Goal: Information Seeking & Learning: Learn about a topic

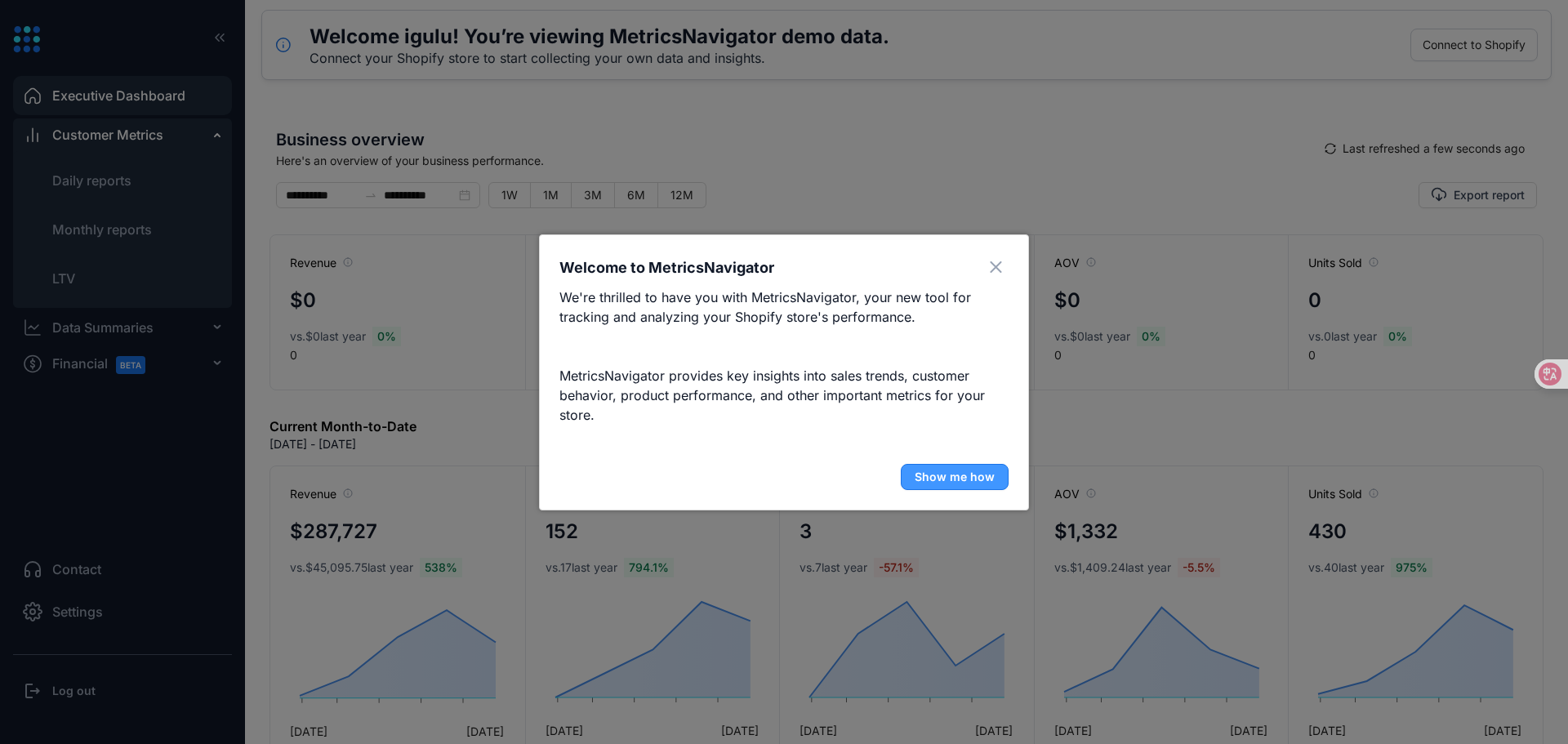
click at [969, 481] on span "Show me how" at bounding box center [955, 476] width 80 height 16
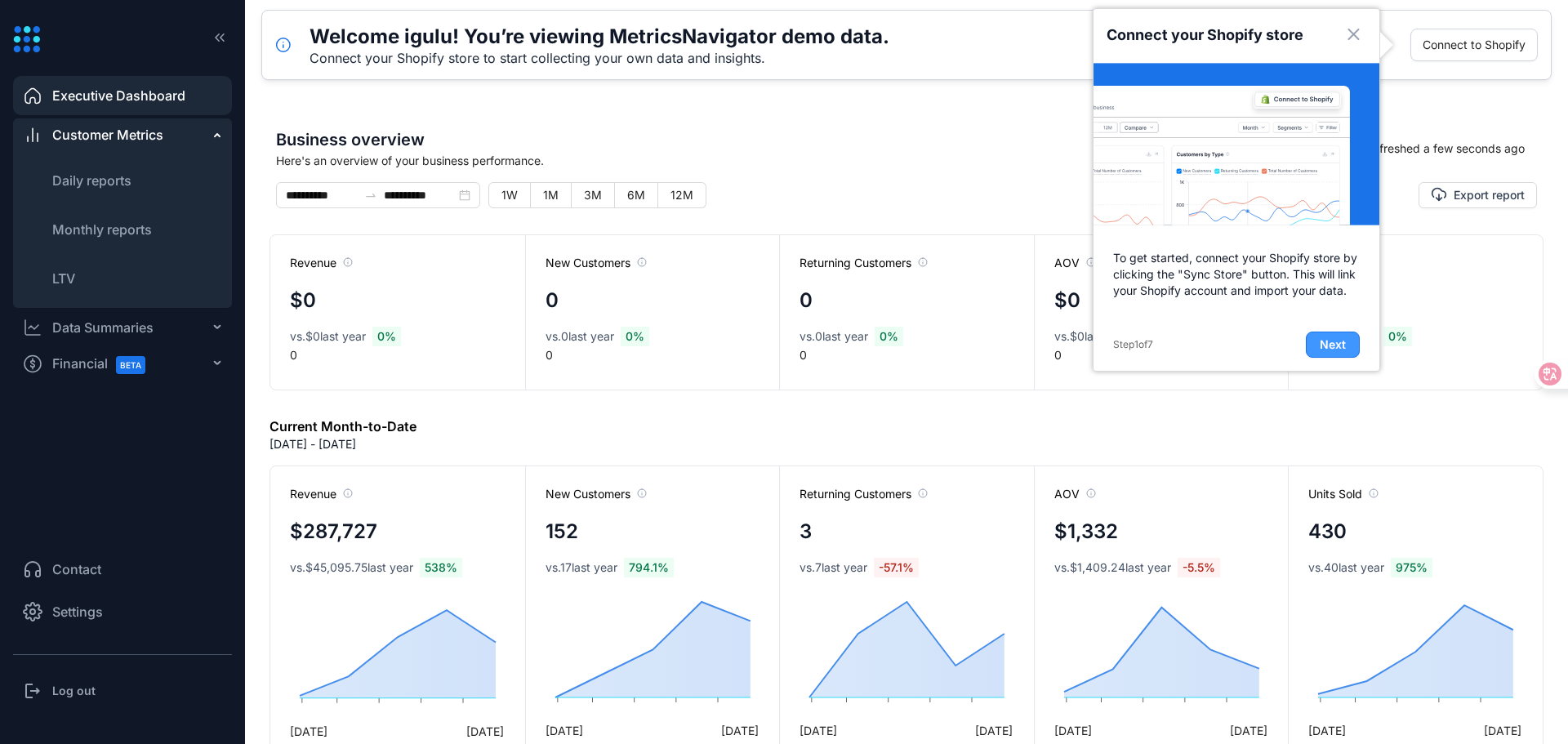
click at [1344, 342] on span "Next" at bounding box center [1333, 344] width 26 height 16
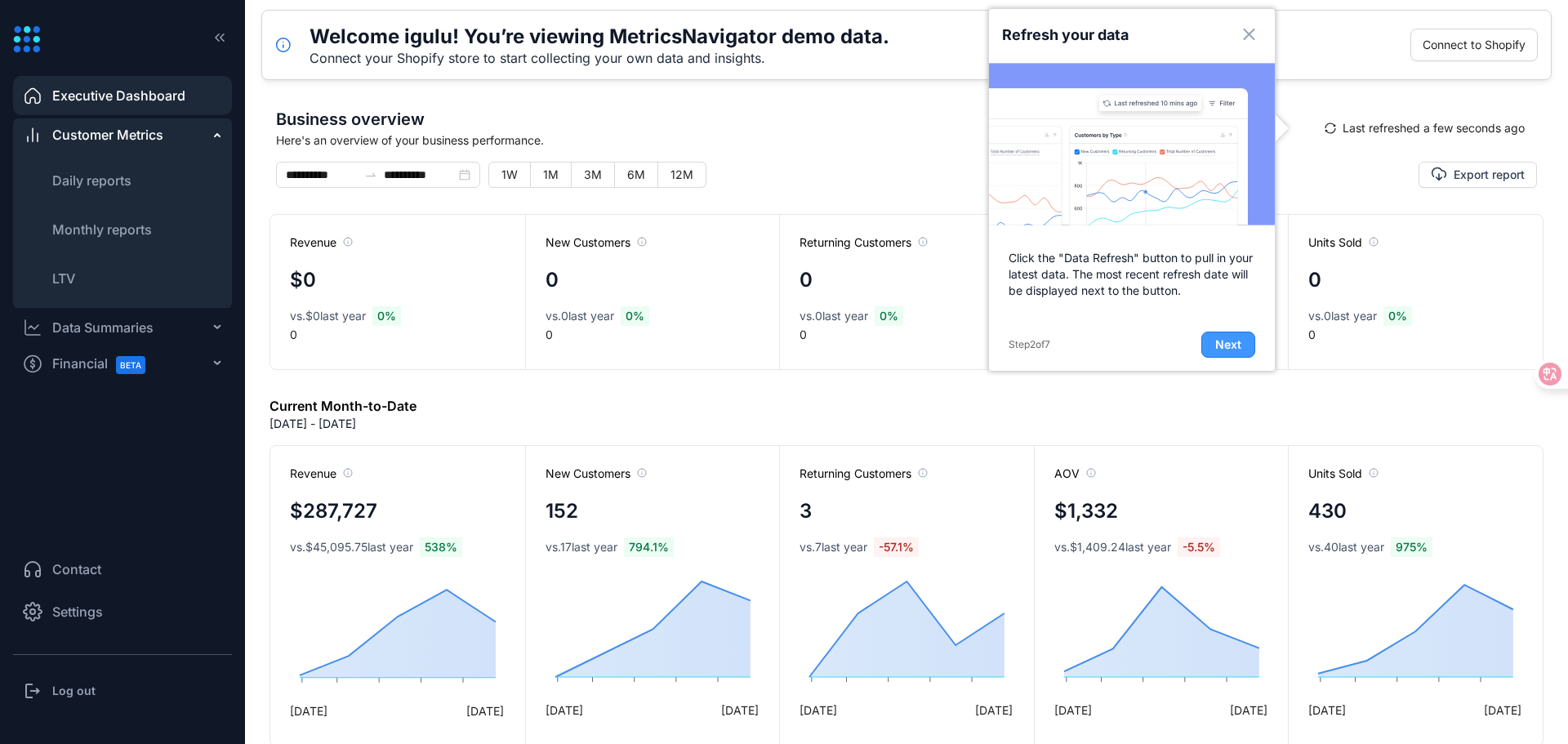
click at [1243, 349] on button "Next" at bounding box center [1228, 344] width 54 height 26
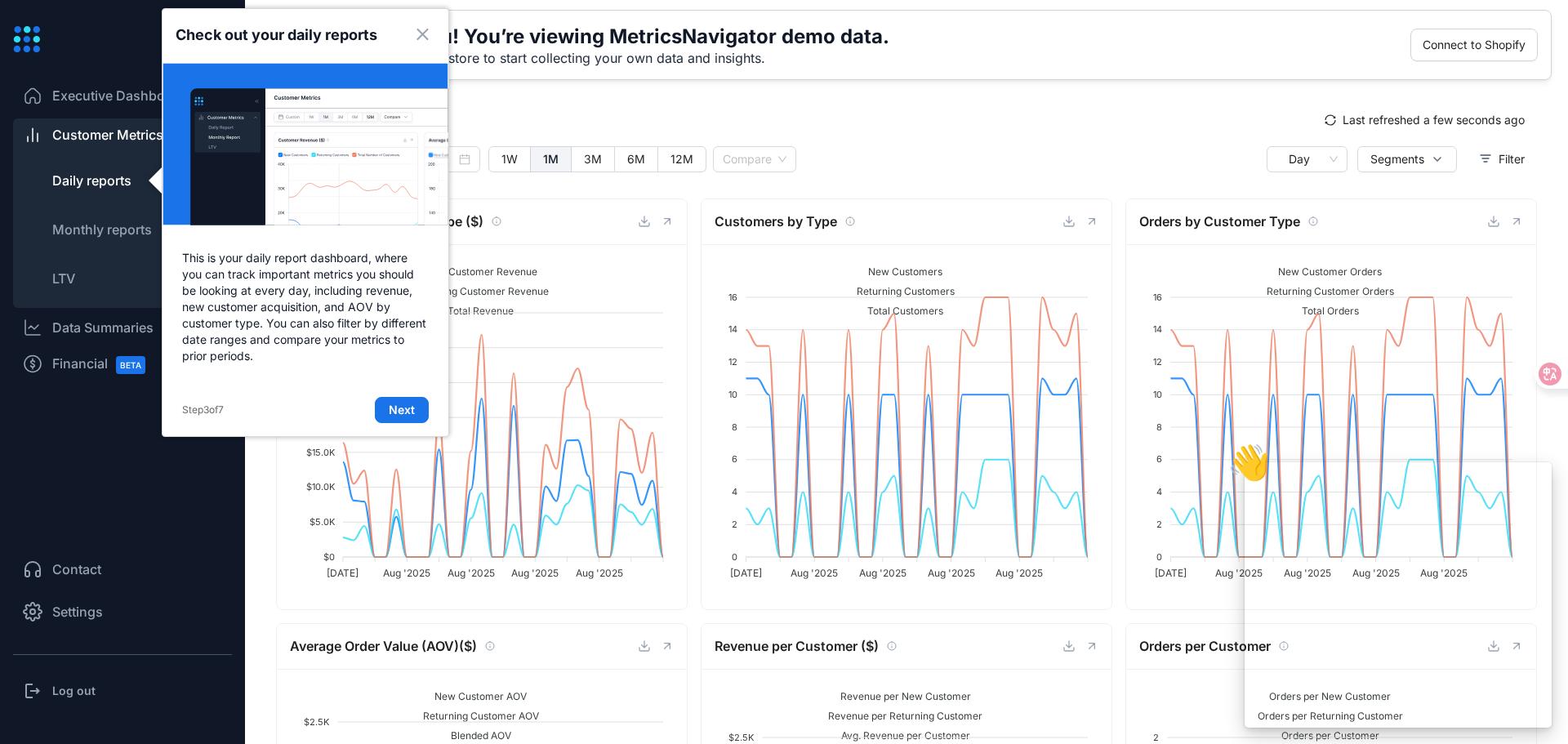
click at [869, 152] on div "**********" at bounding box center [696, 166] width 841 height 39
click at [411, 37] on button "Close" at bounding box center [422, 35] width 26 height 26
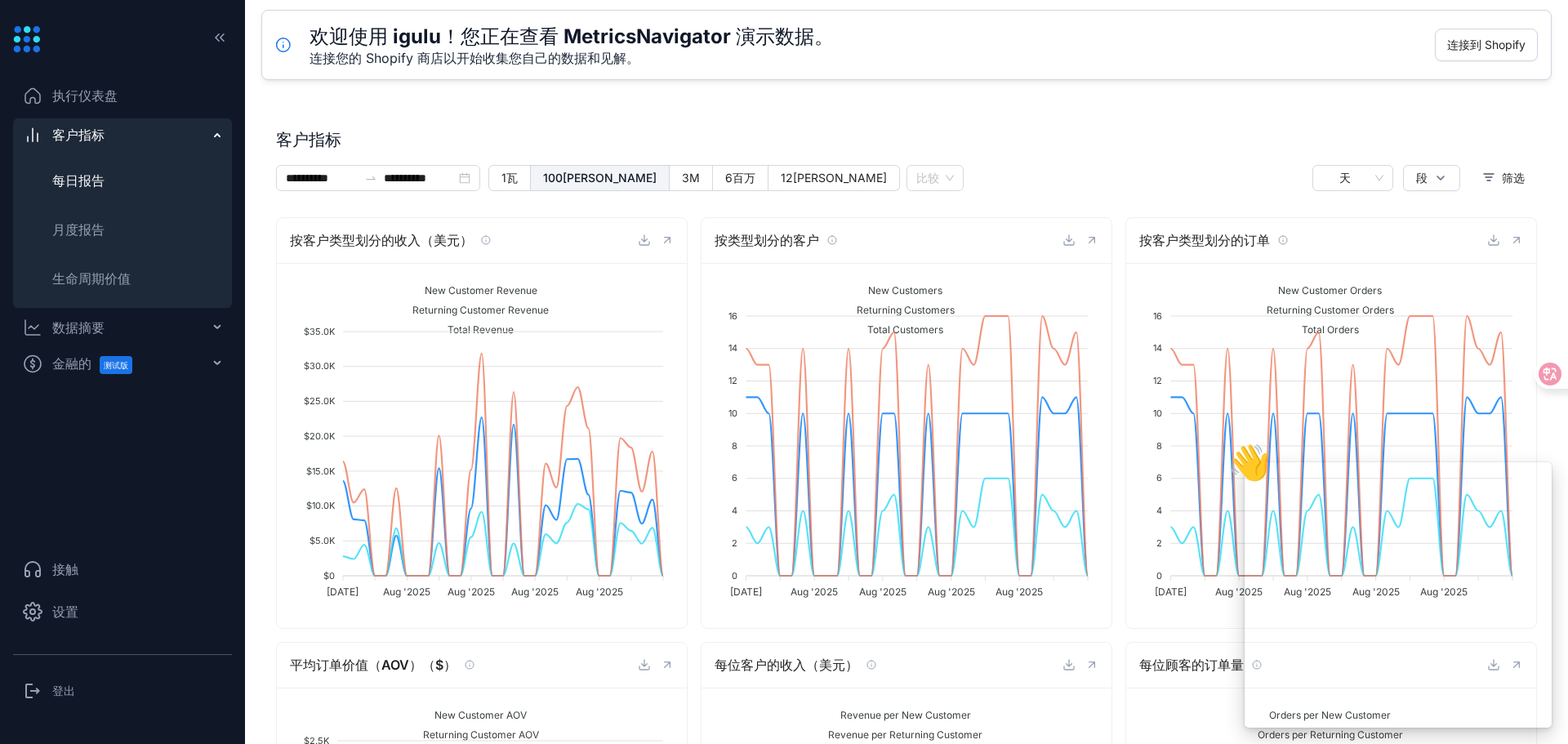
click at [84, 133] on font "客户指标" at bounding box center [78, 134] width 52 height 16
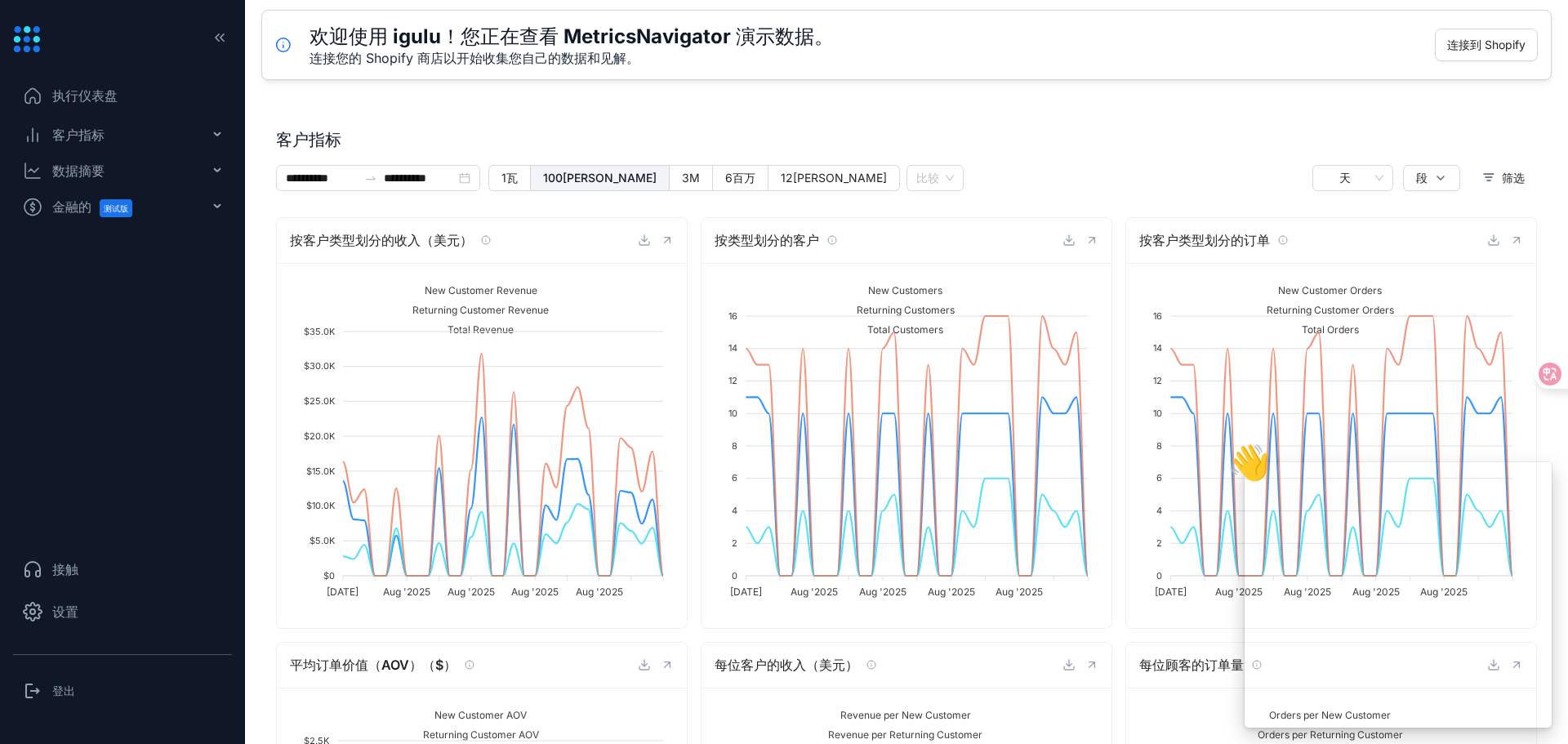
click at [124, 175] on div "数据摘要" at bounding box center [122, 170] width 219 height 32
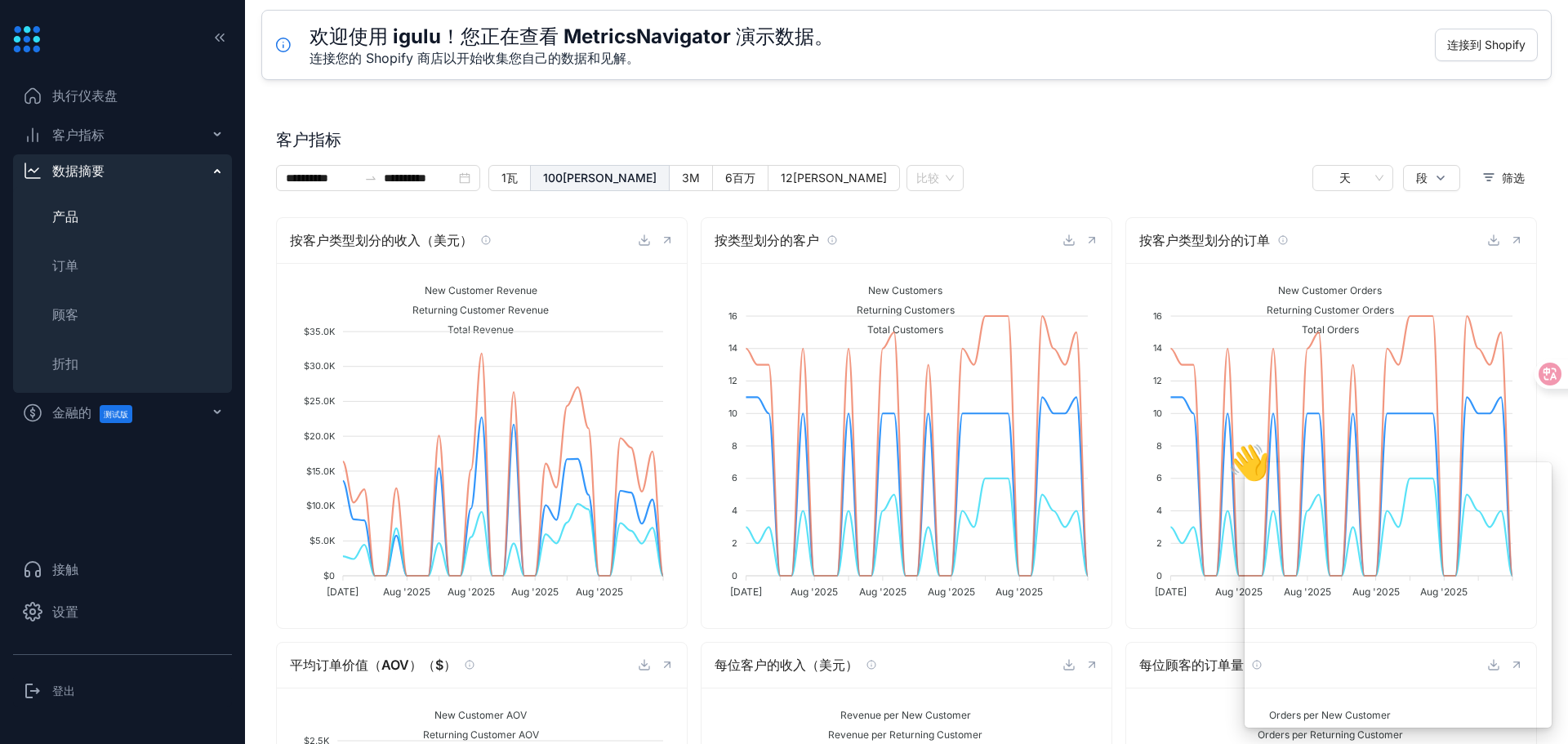
click at [65, 218] on font "产品" at bounding box center [65, 216] width 26 height 16
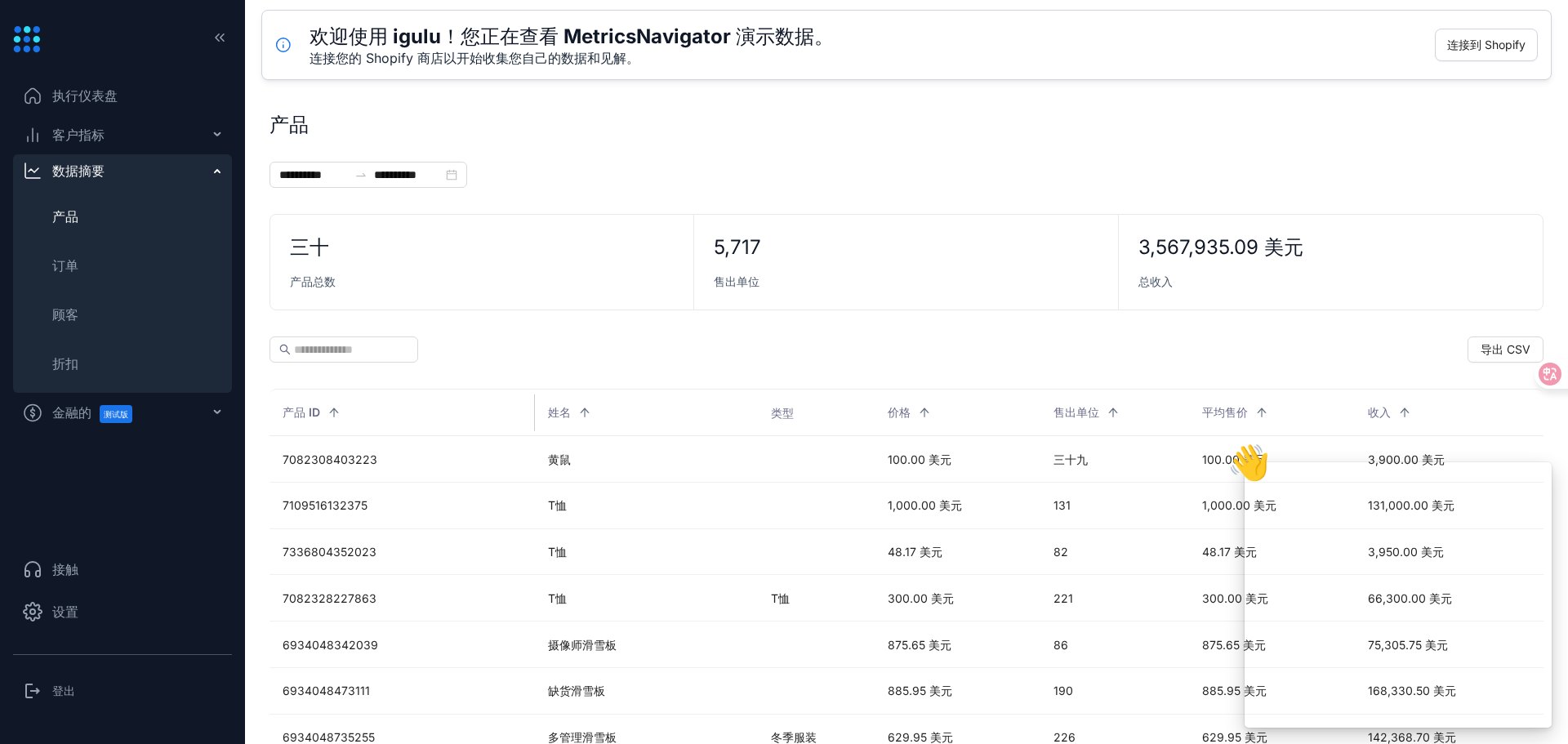
click at [70, 683] on h3 "登出" at bounding box center [63, 690] width 23 height 16
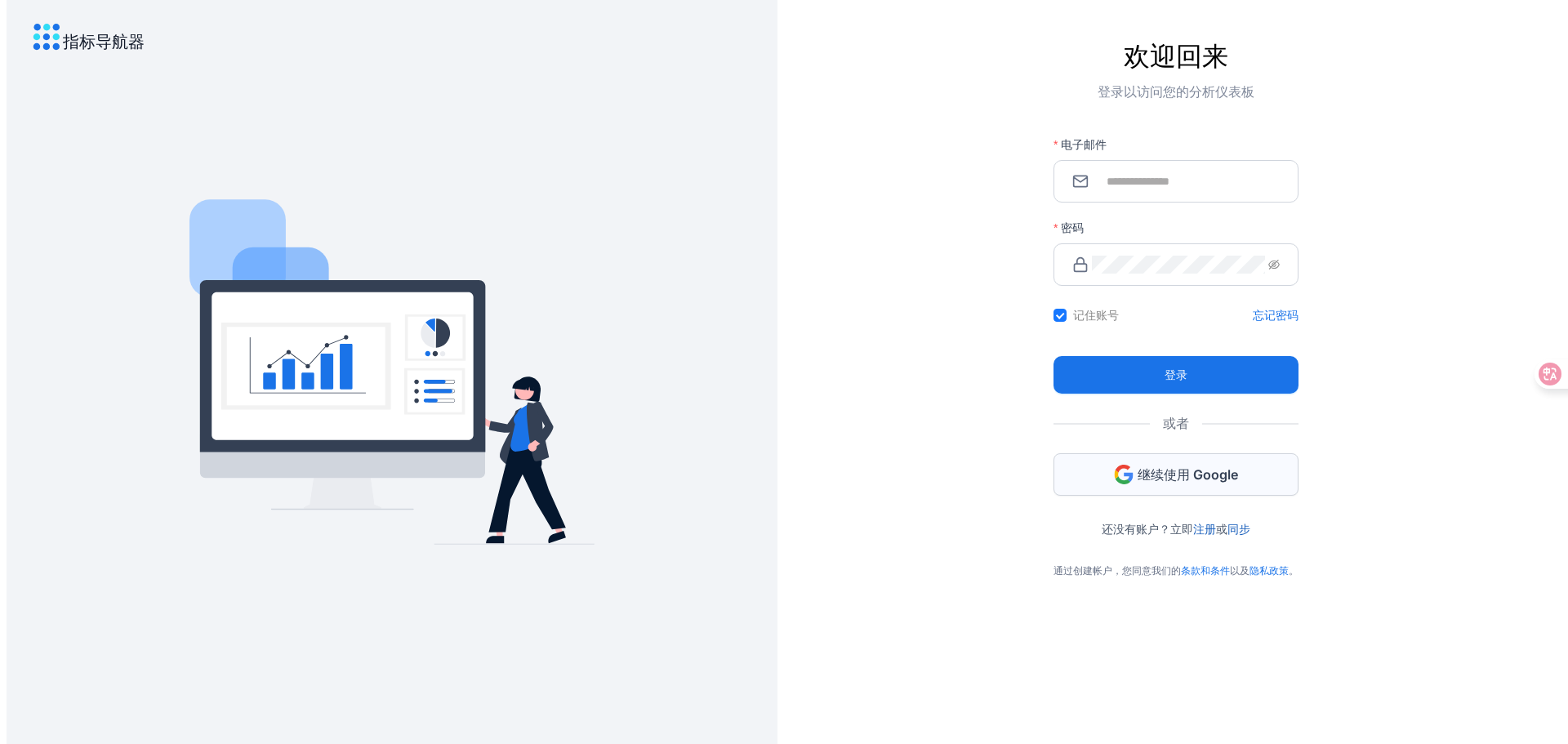
click at [1164, 479] on font "继续使用 Google" at bounding box center [1188, 474] width 101 height 16
